Goal: Download file/media

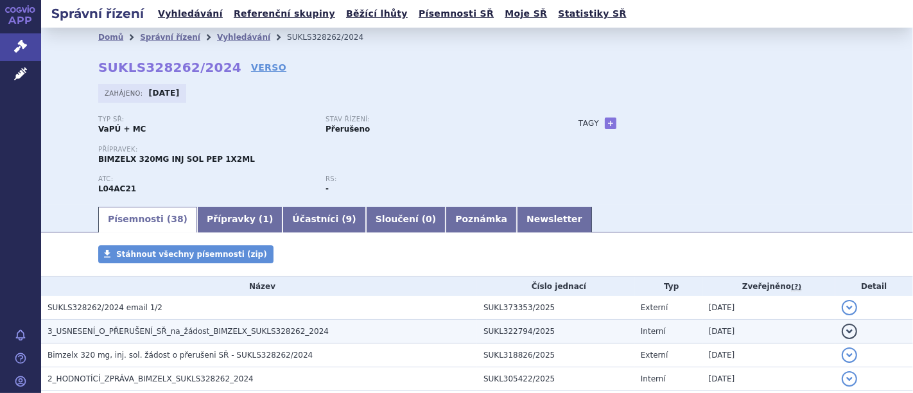
scroll to position [143, 0]
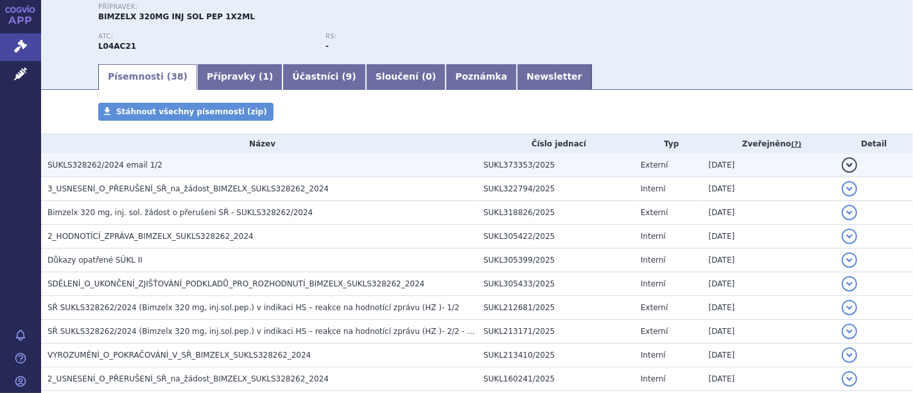
click at [114, 168] on span "SUKLS328262/2024 email 1/2" at bounding box center [105, 165] width 115 height 9
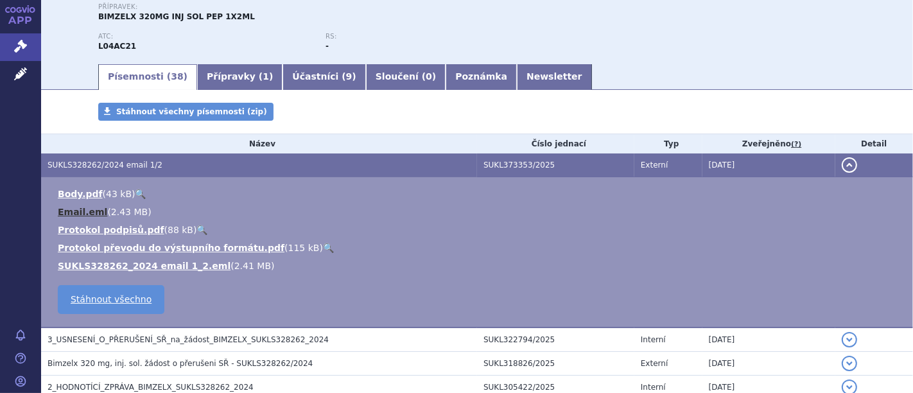
click at [69, 213] on link "Email.eml" at bounding box center [82, 212] width 49 height 10
click at [139, 265] on link "SUKLS328262_2024 email 1_2.eml" at bounding box center [144, 266] width 173 height 10
click at [67, 211] on link "Email.eml" at bounding box center [82, 212] width 49 height 10
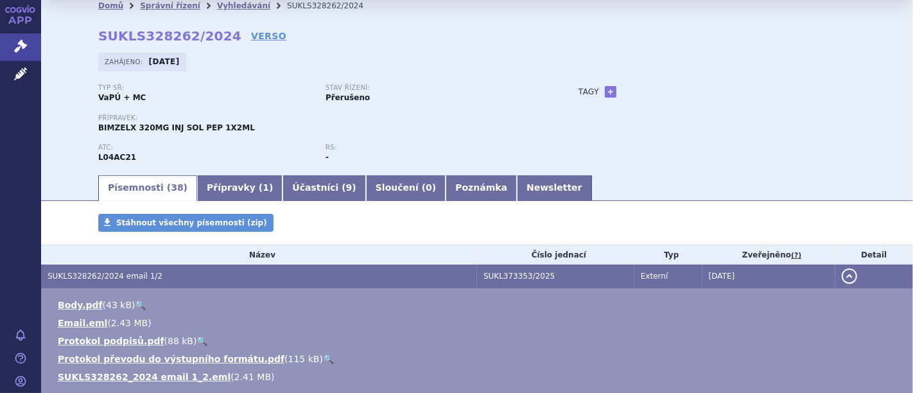
scroll to position [0, 0]
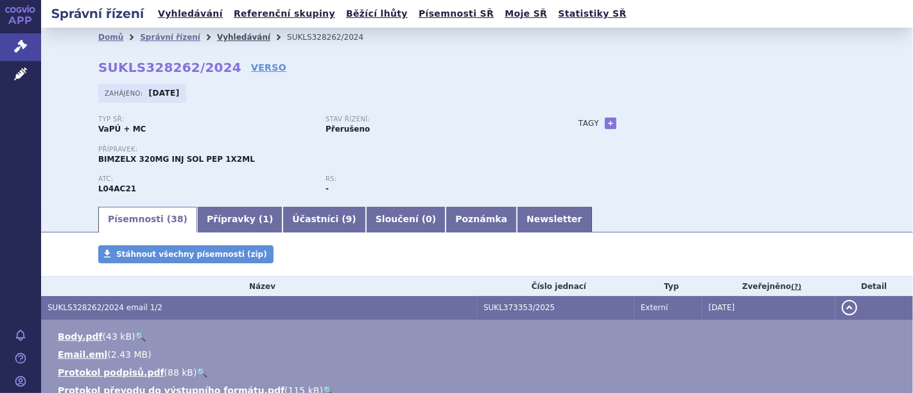
click at [220, 33] on link "Vyhledávání" at bounding box center [243, 37] width 53 height 9
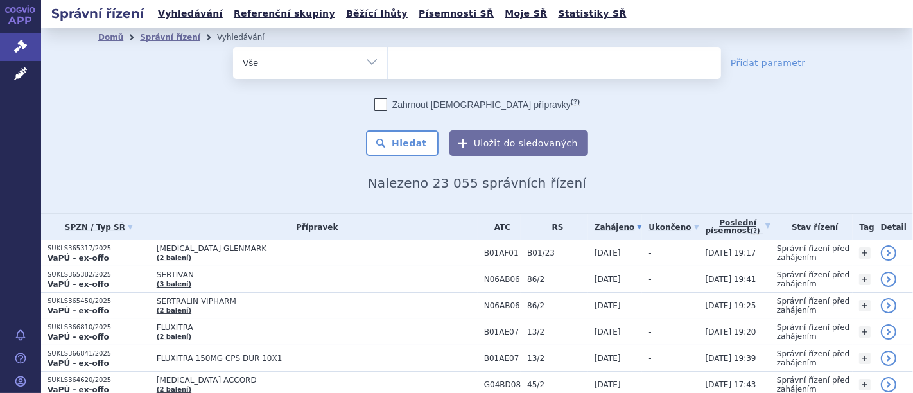
scroll to position [143, 0]
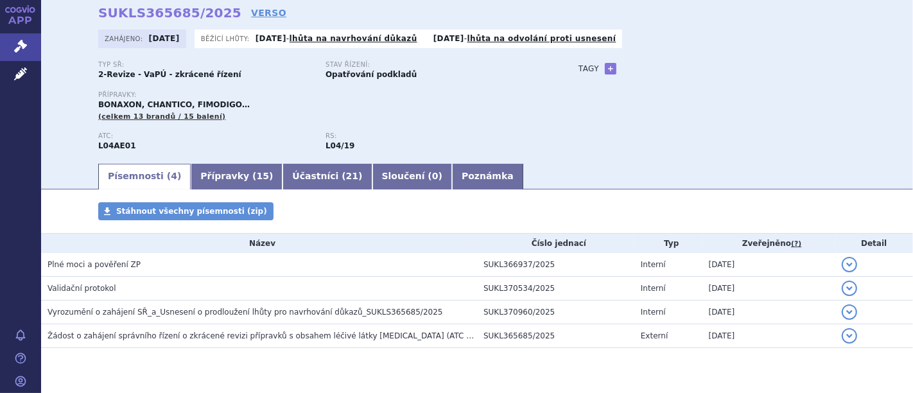
scroll to position [86, 0]
